Goal: Information Seeking & Learning: Learn about a topic

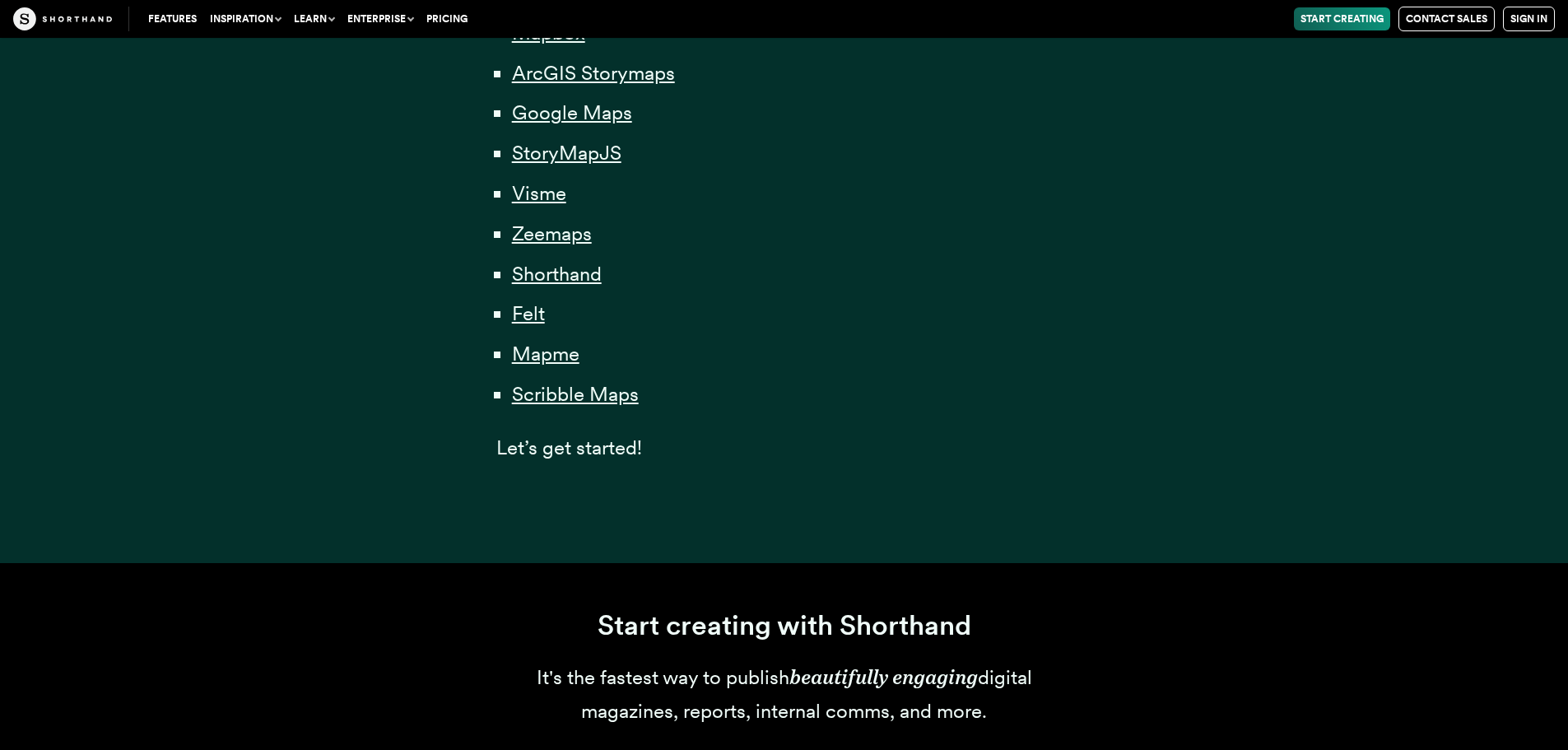
scroll to position [1318, 0]
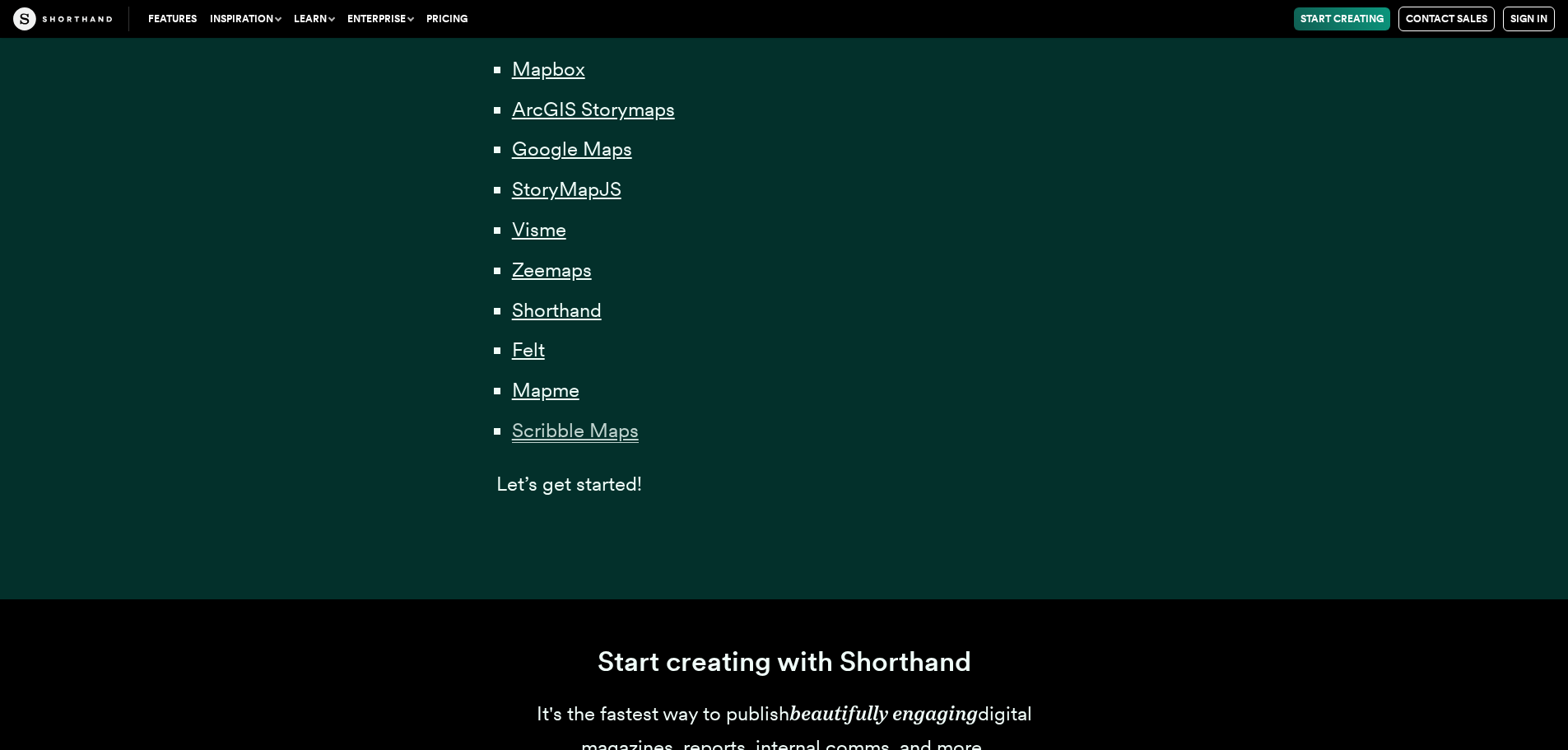
click at [582, 439] on span "Scribble Maps" at bounding box center [575, 431] width 127 height 25
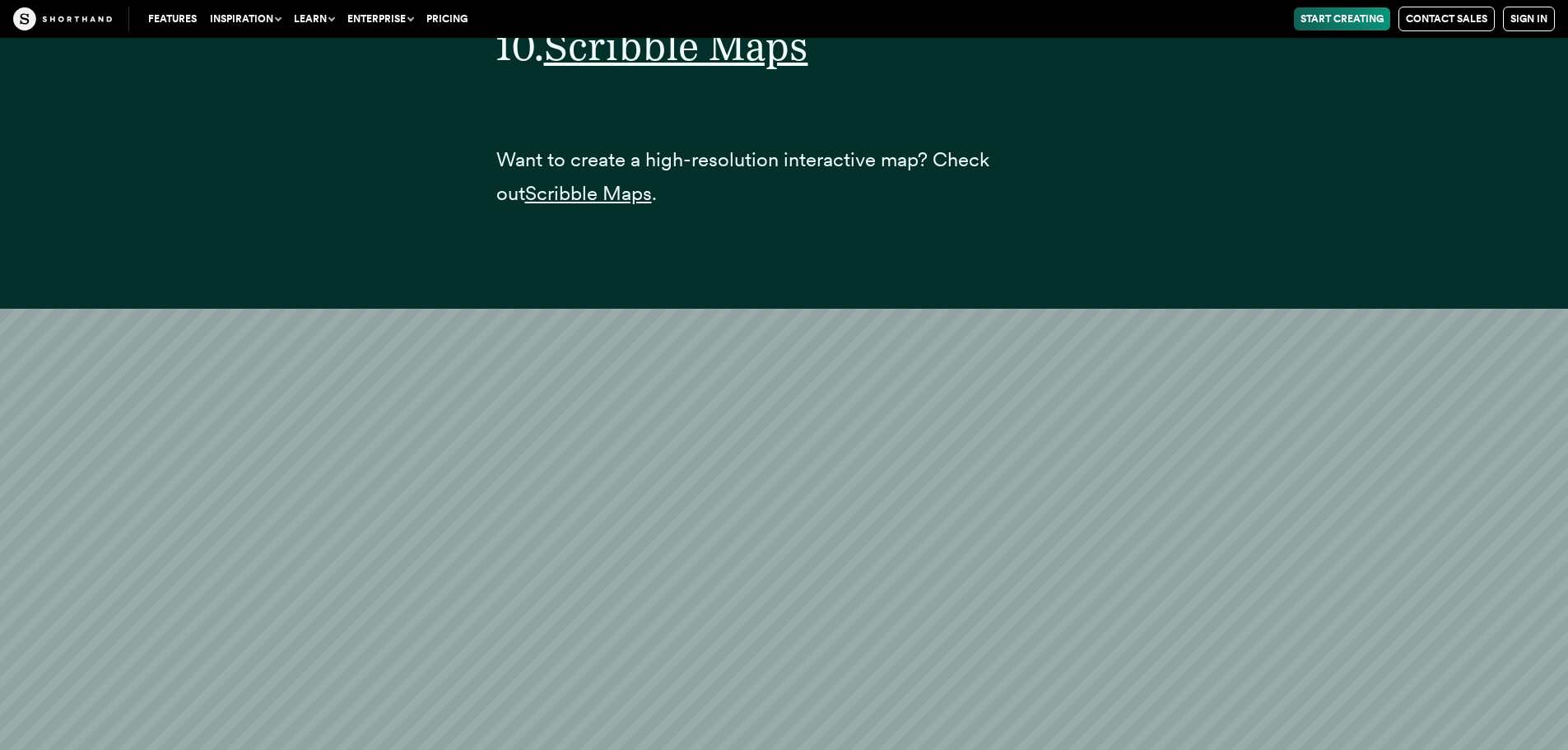
scroll to position [40457, 0]
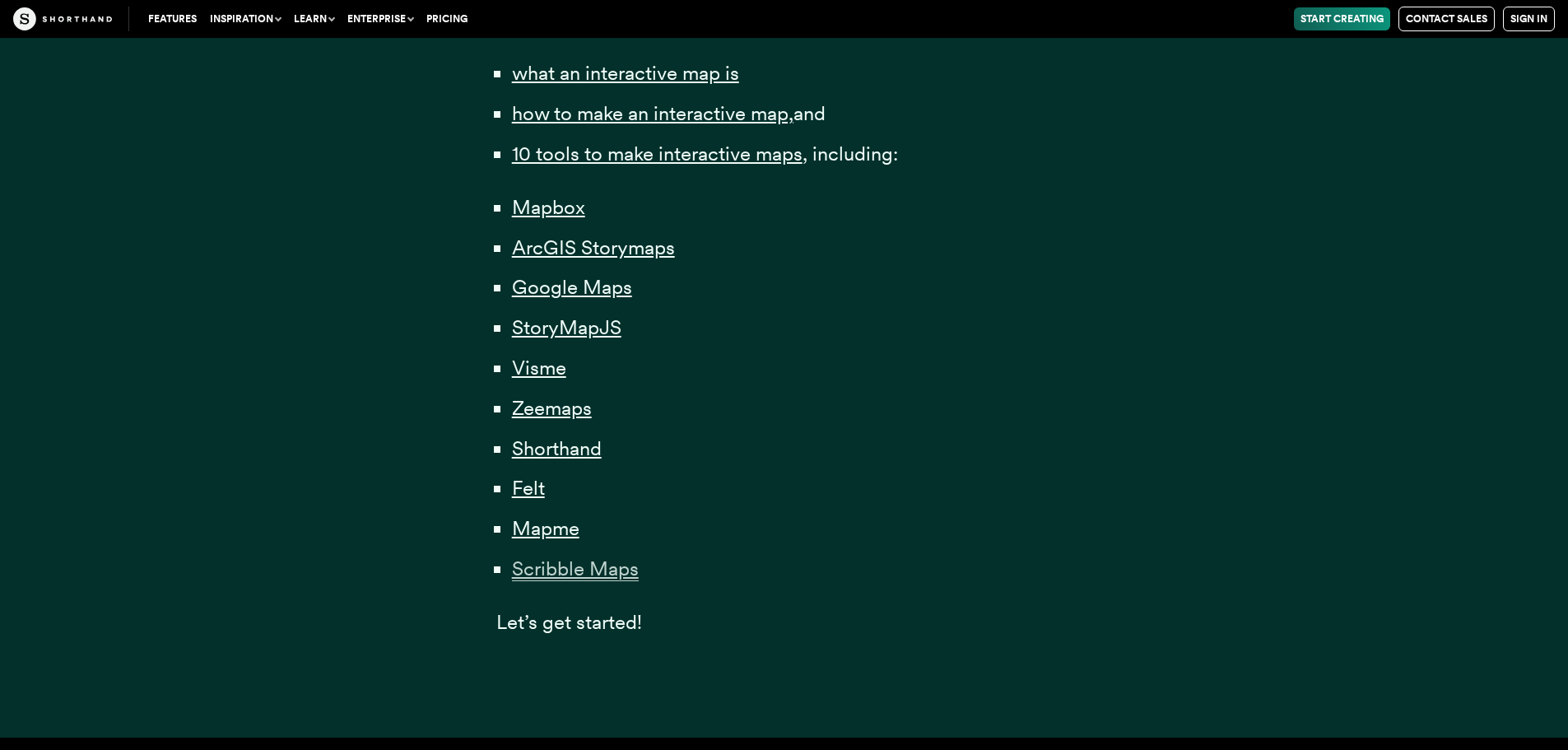
scroll to position [1153, 0]
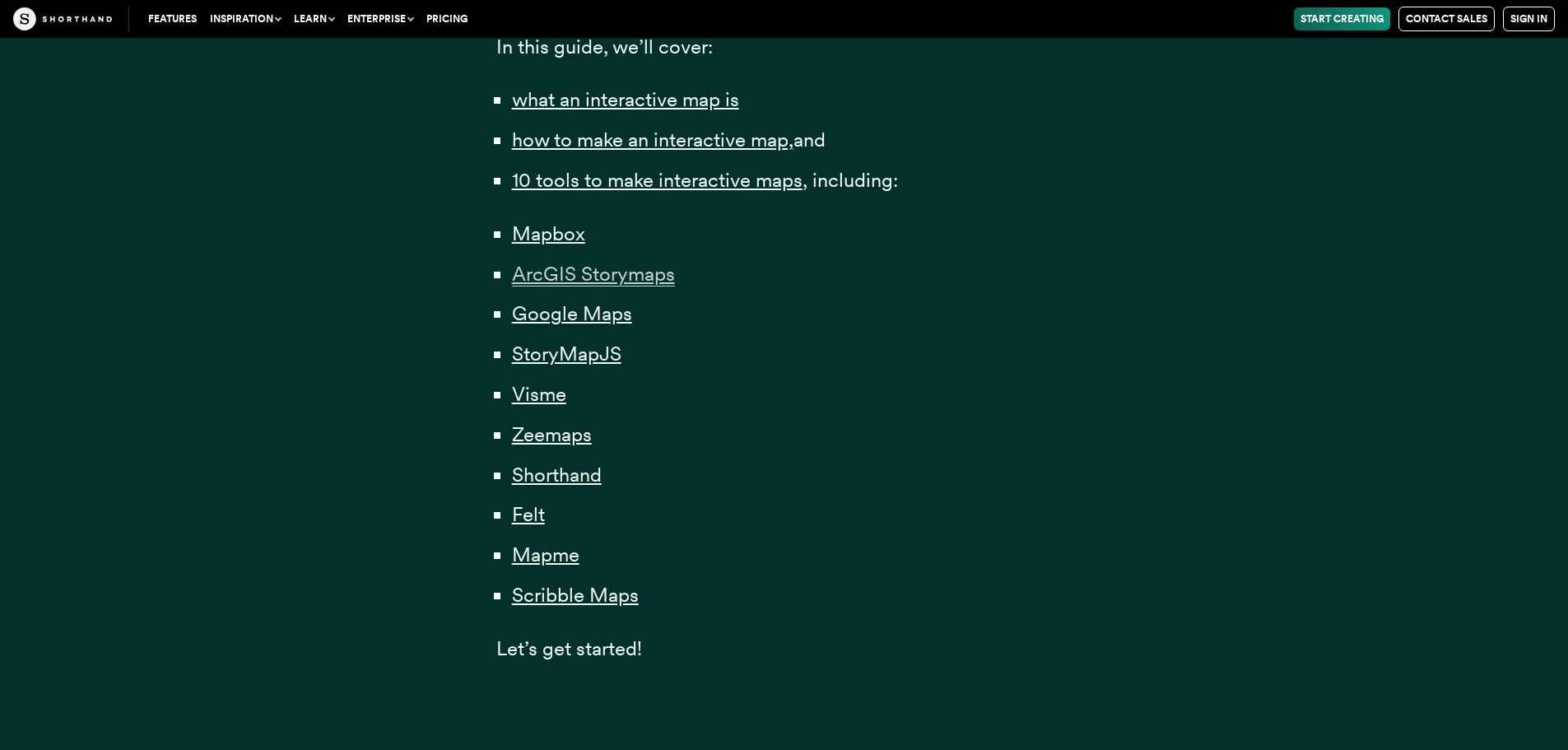
click at [631, 281] on span "ArcGIS Storymaps" at bounding box center [593, 274] width 163 height 25
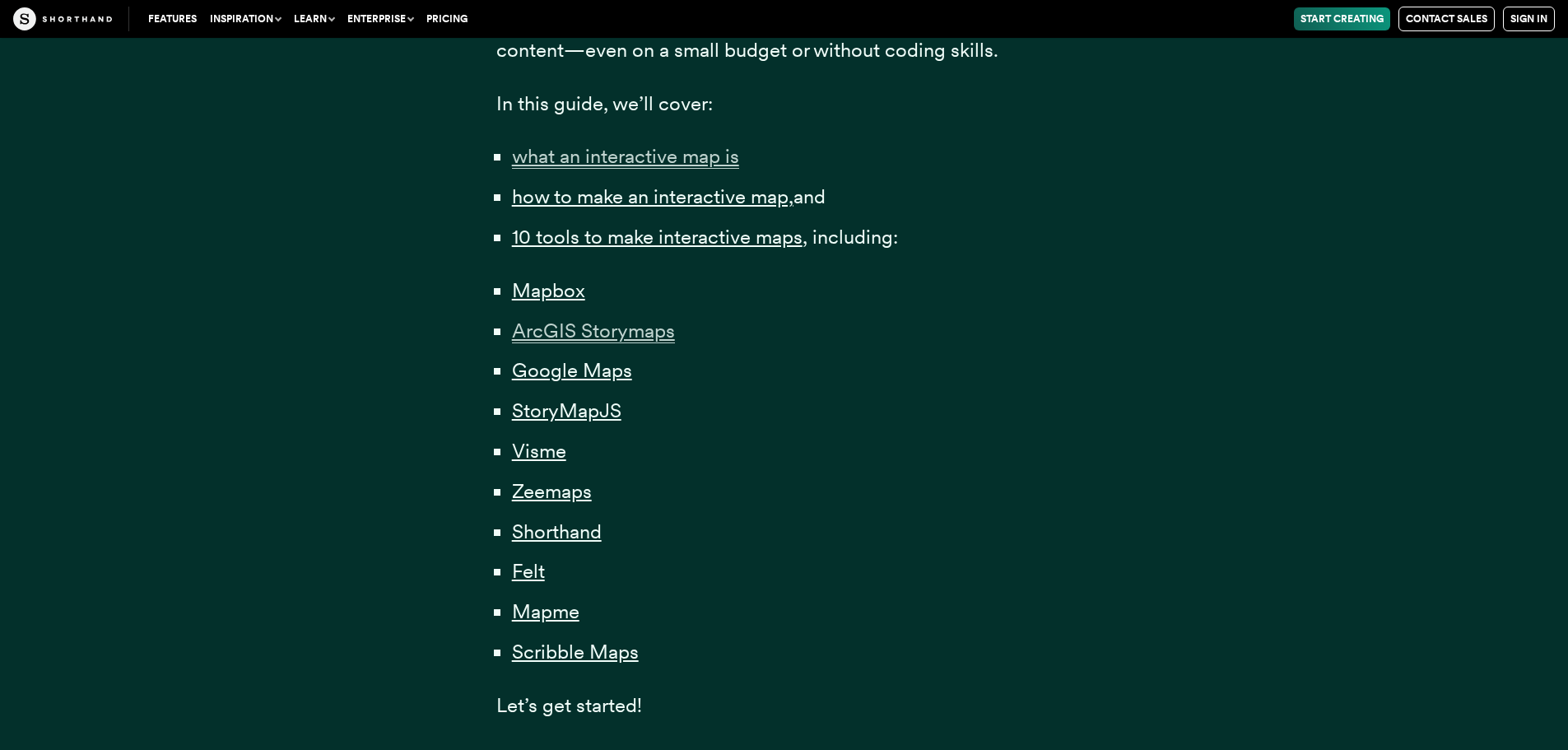
scroll to position [1071, 0]
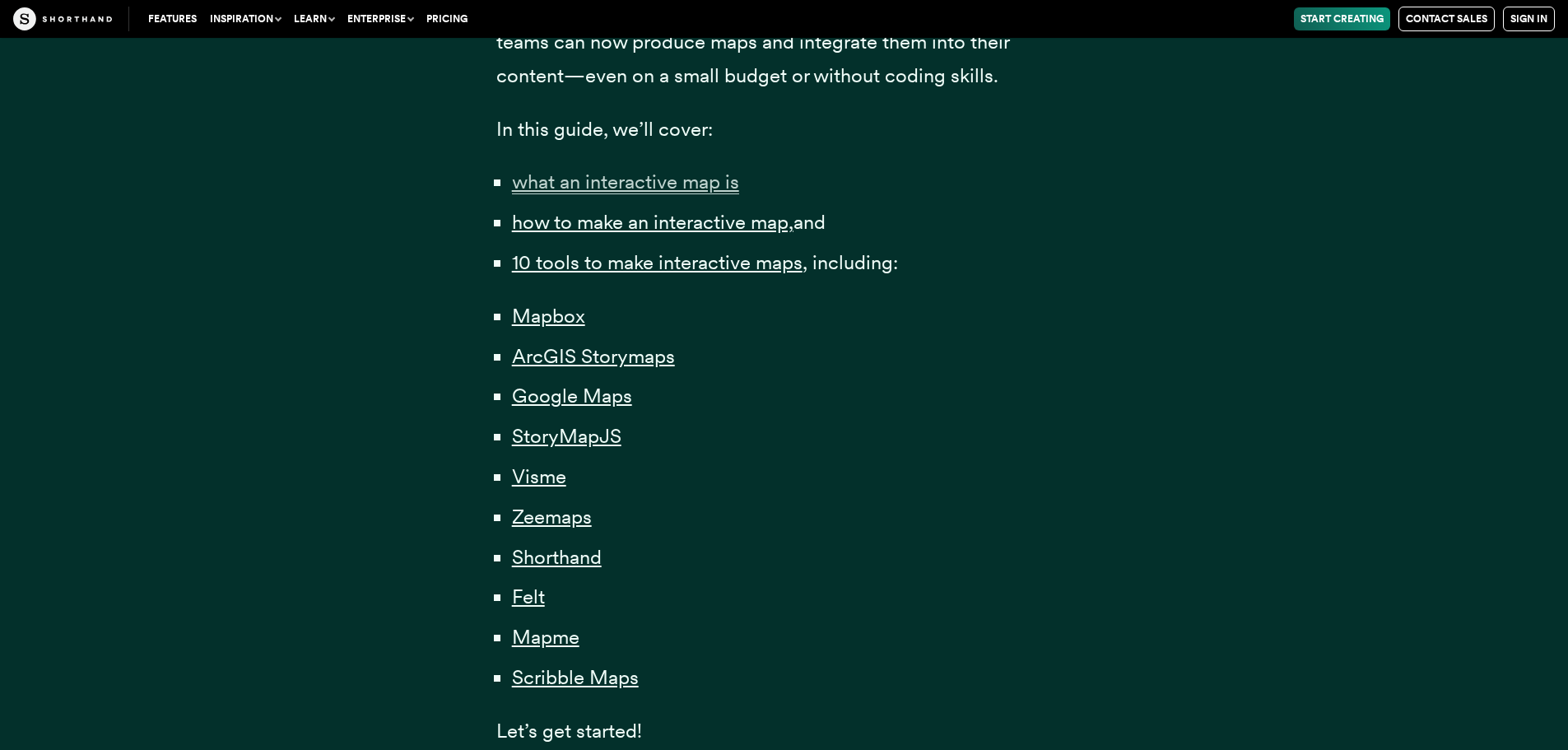
click at [681, 190] on span "what an interactive map is" at bounding box center [625, 182] width 227 height 25
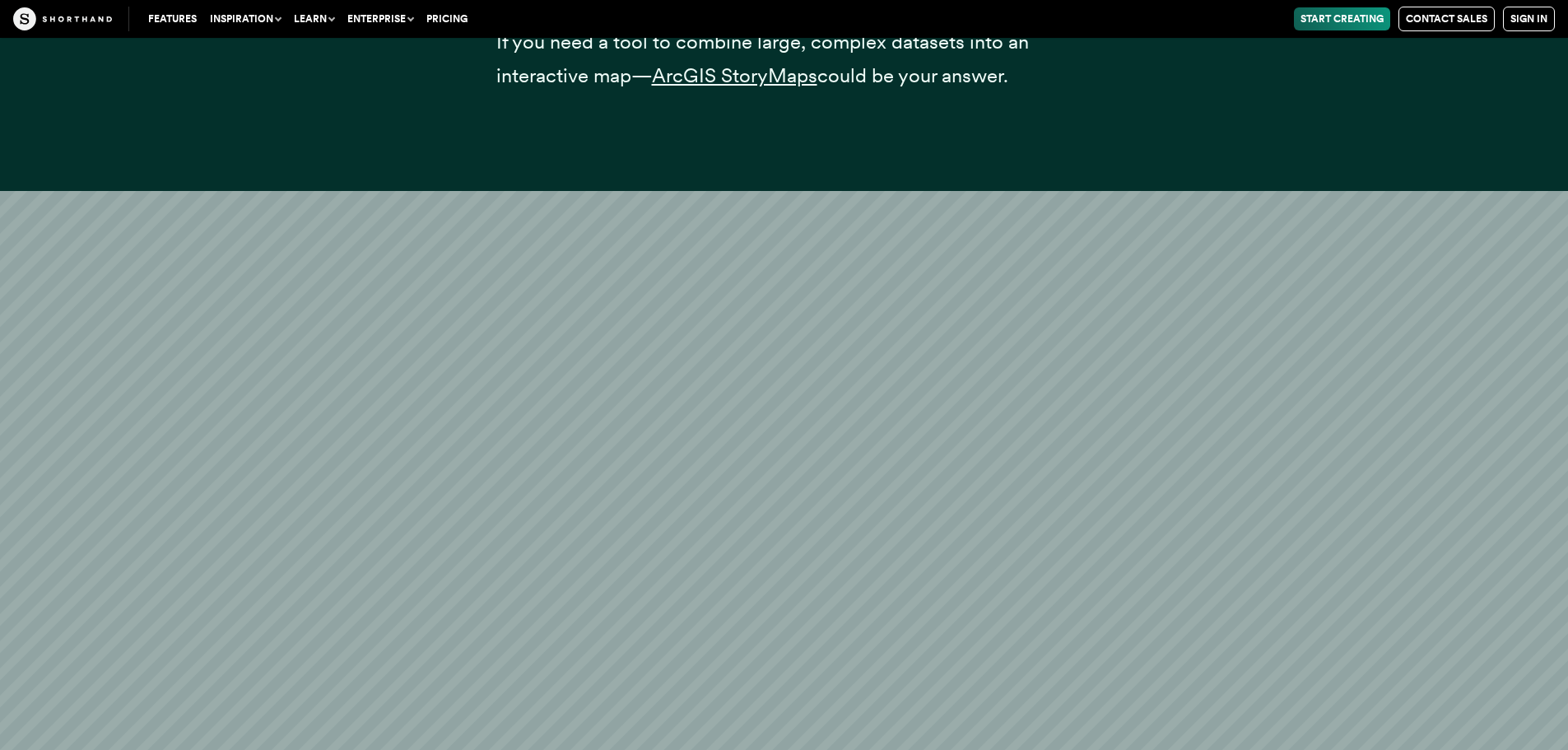
scroll to position [10300, 0]
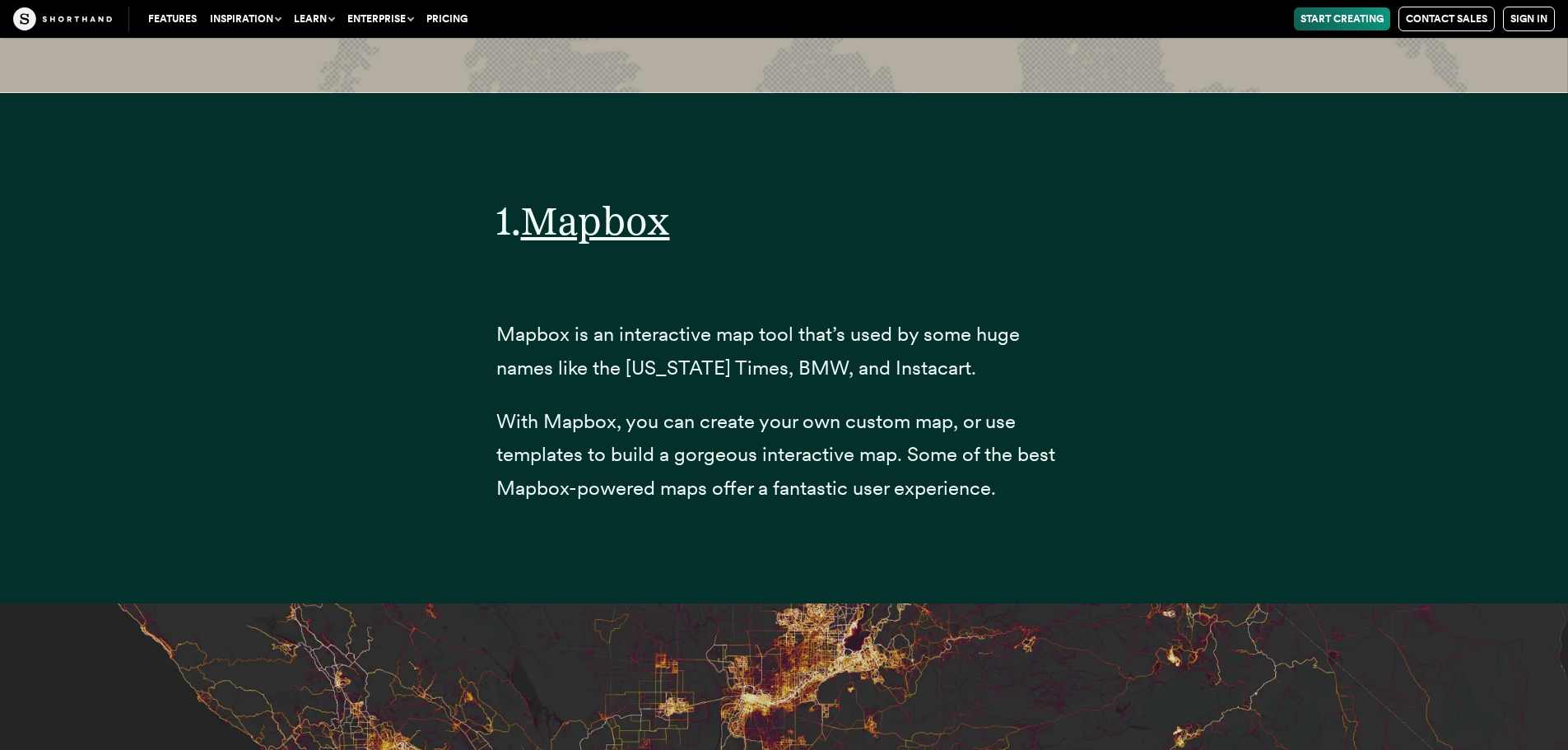
scroll to position [6261, 0]
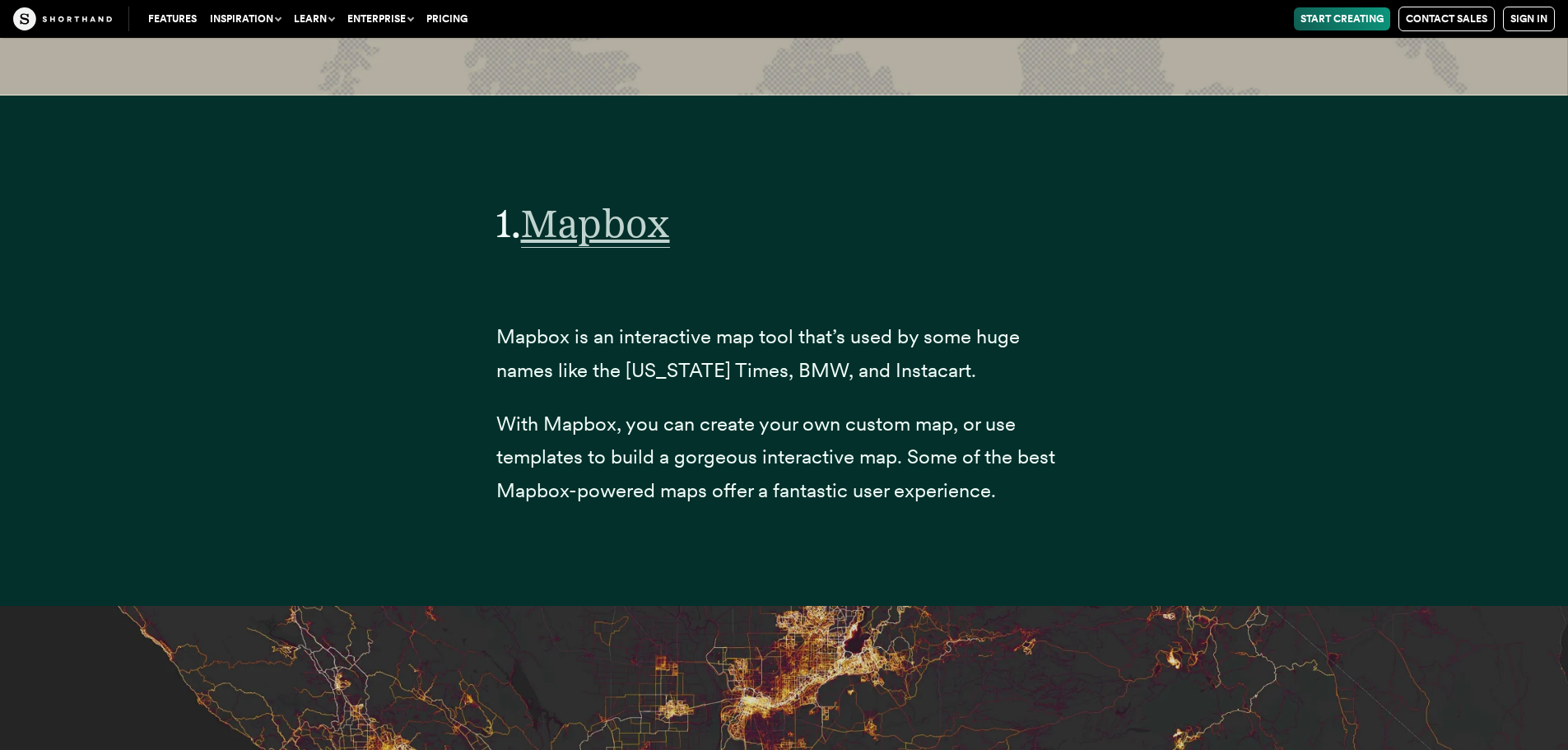
click at [594, 248] on span "Mapbox" at bounding box center [595, 224] width 149 height 48
